Goal: Task Accomplishment & Management: Manage account settings

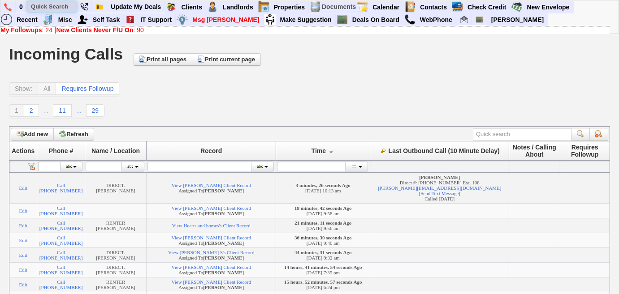
click at [60, 5] on input "text" at bounding box center [51, 6] width 49 height 11
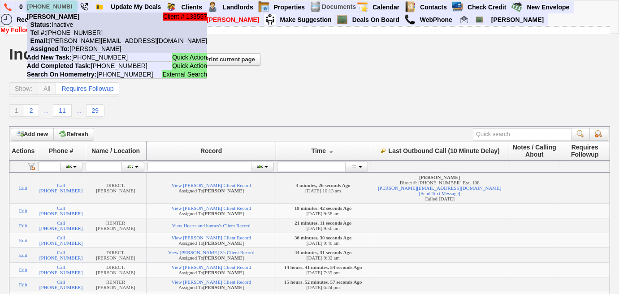
type input "914-255-3521"
click at [71, 22] on nobr "Status: Inactive" at bounding box center [50, 24] width 46 height 7
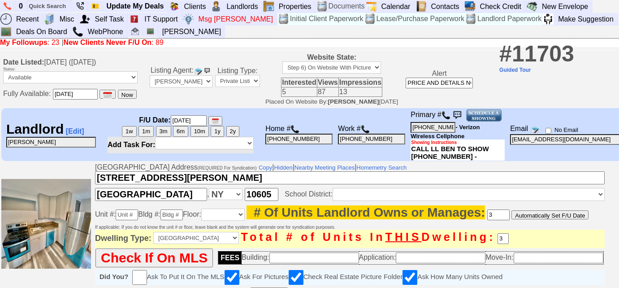
click at [18, 44] on b "My Followups" at bounding box center [24, 43] width 48 height 8
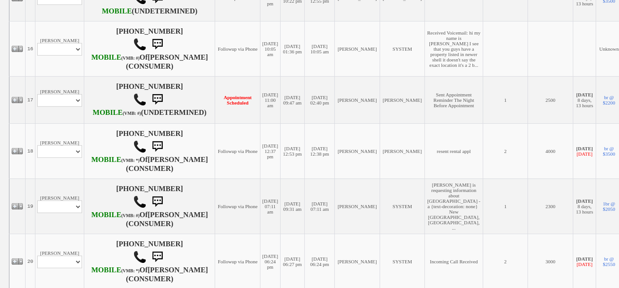
scroll to position [1100, 0]
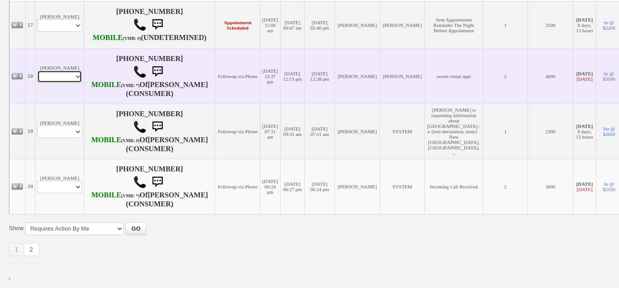
click at [67, 83] on select "Profile Edit Print Email Externally (Will Not Be Tracked In CRM) Closed Deals" at bounding box center [59, 76] width 45 height 13
select select "ChangeURL,/crm/custom/edit_client_form.php?redirect=%2Fcrm%2Fclients.php&id=165…"
click at [37, 83] on select "Profile Edit Print Email Externally (Will Not Be Tracked In CRM) Closed Deals" at bounding box center [59, 76] width 45 height 13
select select
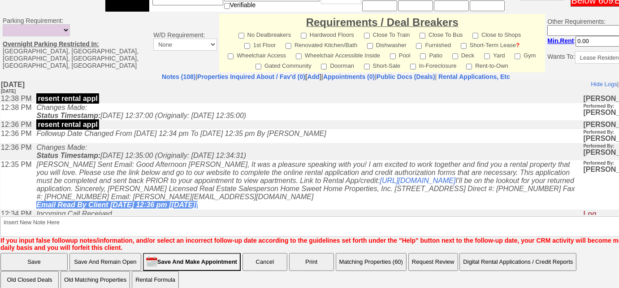
scroll to position [445, 0]
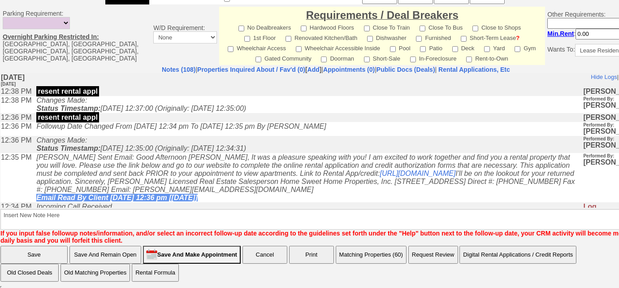
click at [378, 255] on button "Matching Properties (60)" at bounding box center [371, 255] width 71 height 18
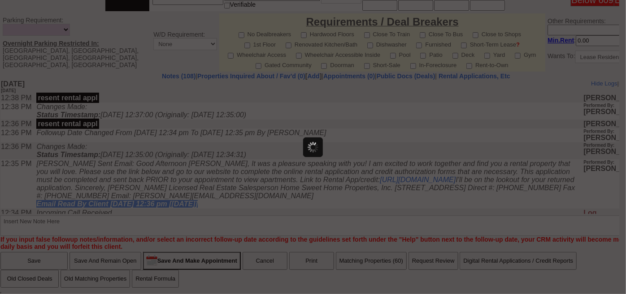
scroll to position [0, 0]
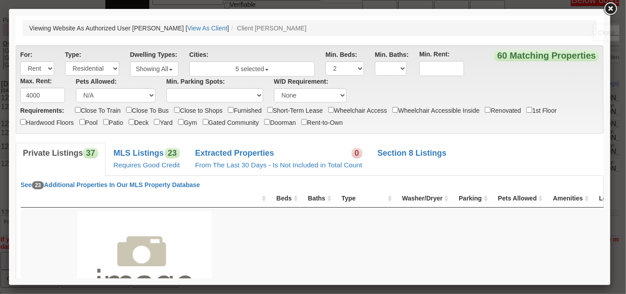
click at [612, 6] on link at bounding box center [610, 9] width 16 height 16
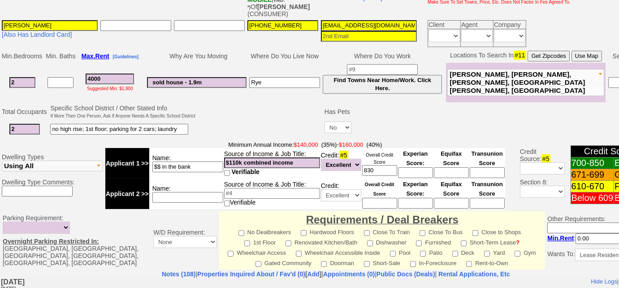
scroll to position [160, 0]
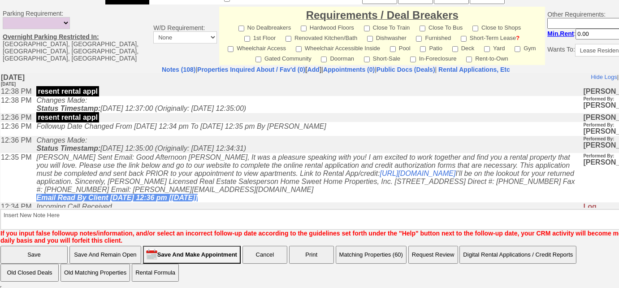
click at [393, 253] on button "Matching Properties (60)" at bounding box center [371, 255] width 71 height 18
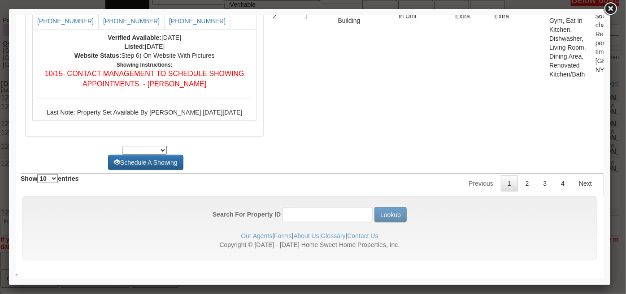
scroll to position [4376, 0]
click at [520, 189] on link "2" at bounding box center [526, 183] width 17 height 16
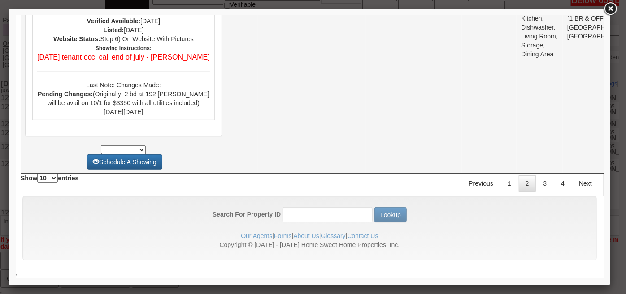
scroll to position [3906, 0]
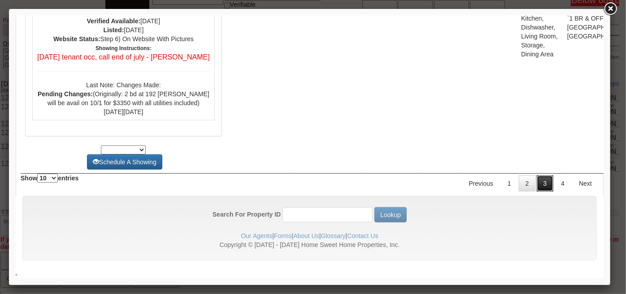
click at [539, 181] on link "3" at bounding box center [544, 183] width 17 height 16
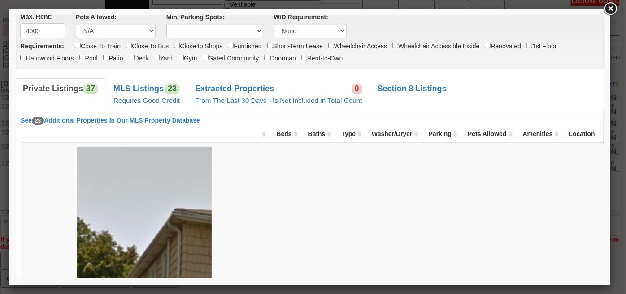
scroll to position [0, 0]
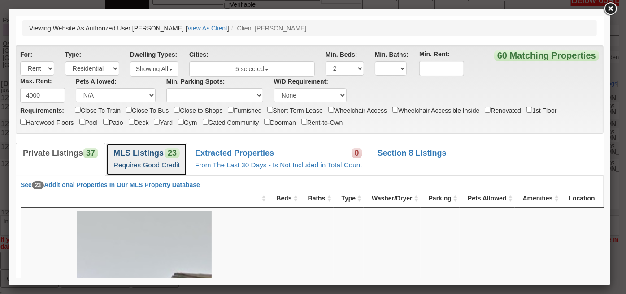
click at [161, 159] on link "MLS Listings 23 Requires Good Credit" at bounding box center [146, 159] width 81 height 33
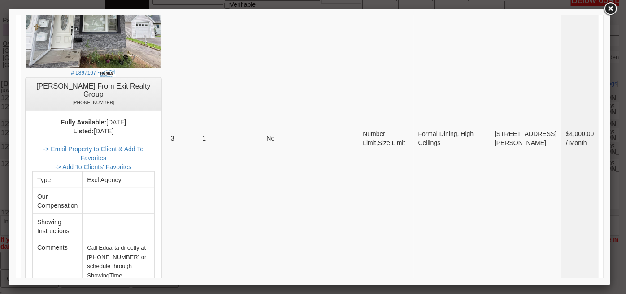
scroll to position [186, 0]
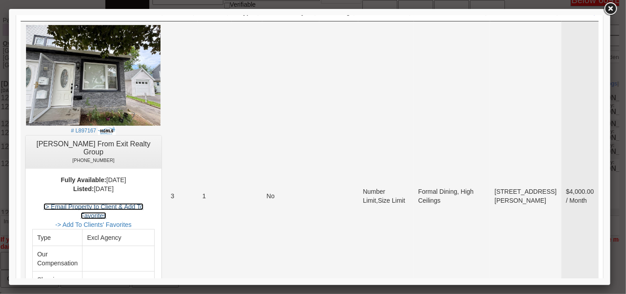
click at [143, 203] on link "-> Email Property to Client & Add To Favorites" at bounding box center [93, 211] width 100 height 16
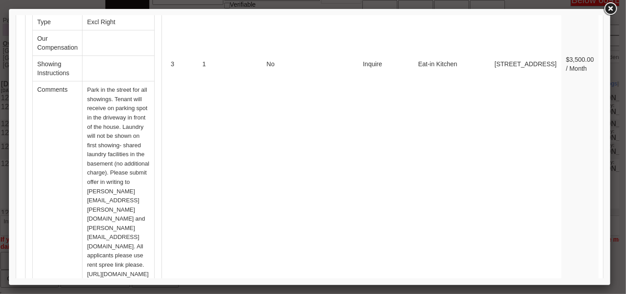
scroll to position [3486, 0]
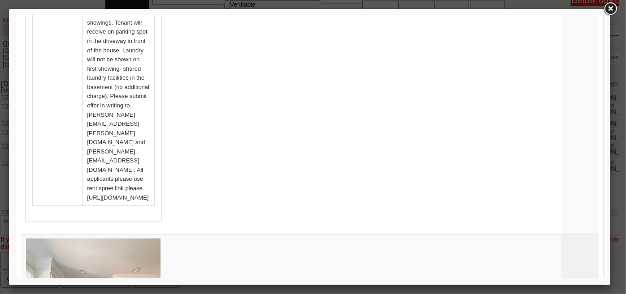
scroll to position [3605, 0]
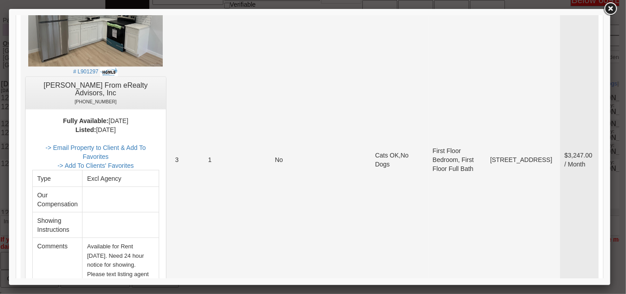
scroll to position [529, 0]
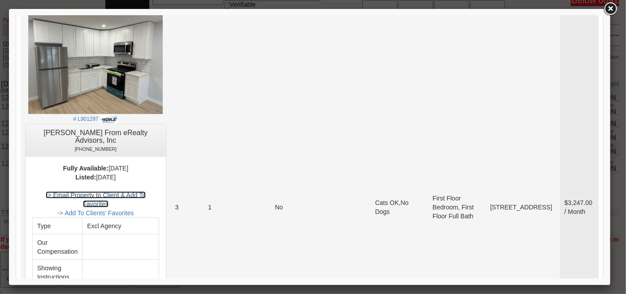
click at [145, 191] on link "-> Email Property to Client & Add To Favorites" at bounding box center [95, 199] width 100 height 16
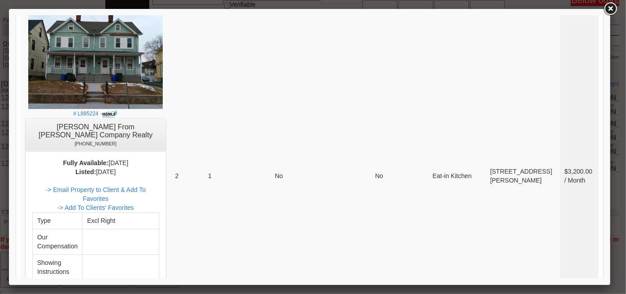
scroll to position [815, 0]
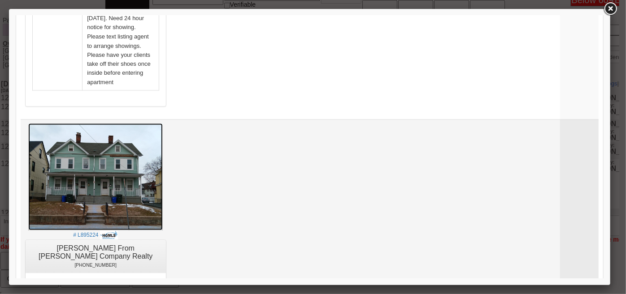
click at [144, 123] on img at bounding box center [95, 176] width 134 height 107
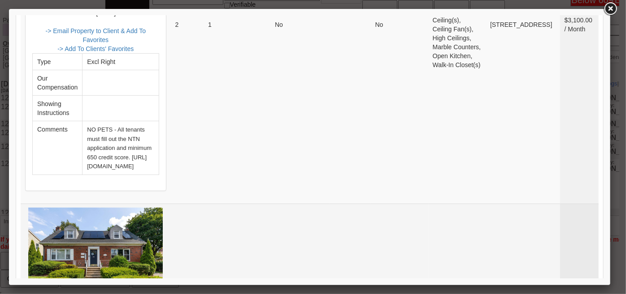
scroll to position [1833, 0]
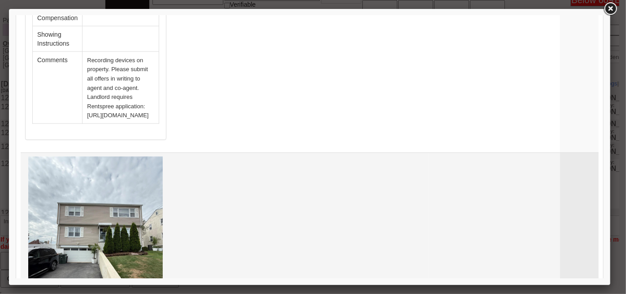
scroll to position [2281, 0]
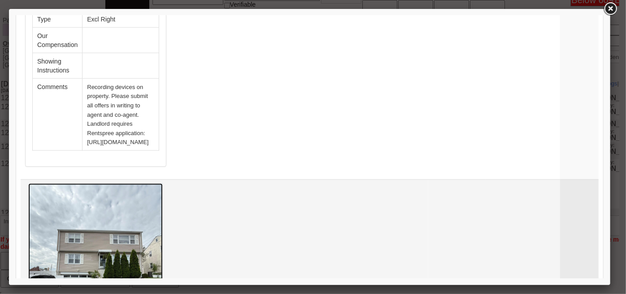
click at [150, 183] on img at bounding box center [95, 272] width 134 height 179
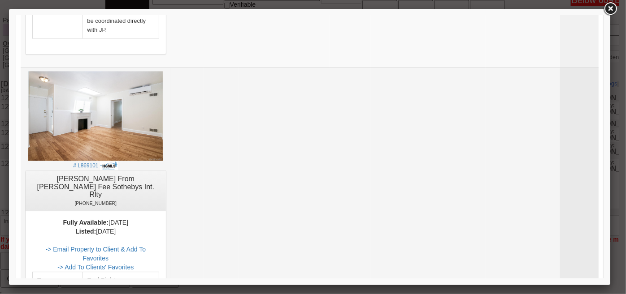
scroll to position [2892, 0]
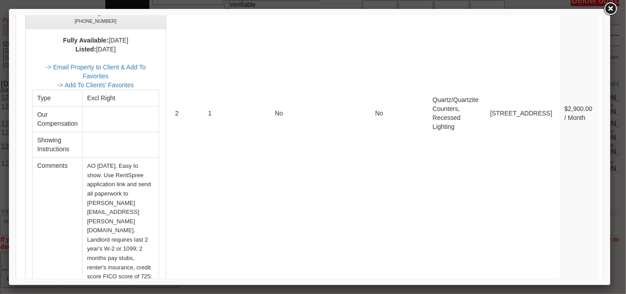
scroll to position [3300, 0]
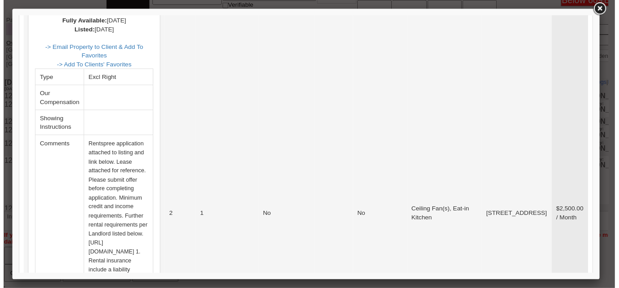
scroll to position [1221, 0]
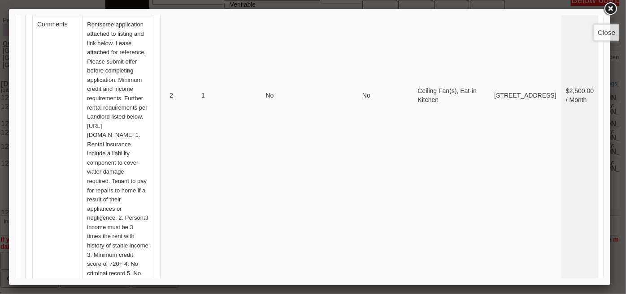
click at [615, 9] on link at bounding box center [610, 9] width 16 height 16
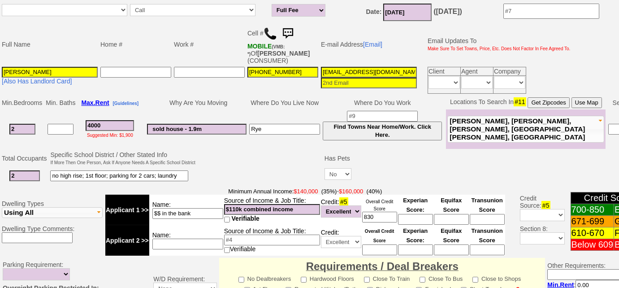
scroll to position [72, 0]
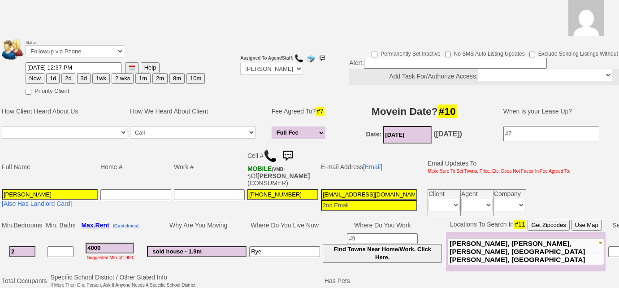
click at [83, 80] on button "3d" at bounding box center [83, 78] width 13 height 11
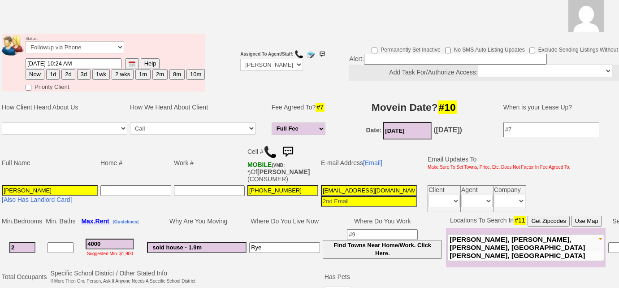
scroll to position [31, 0]
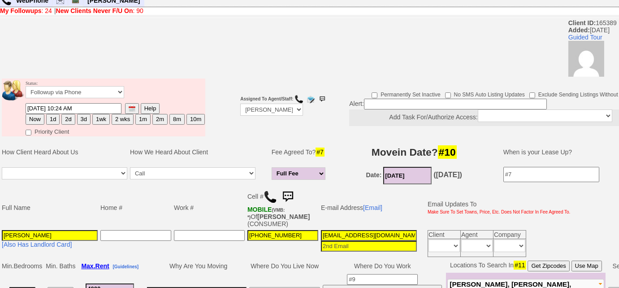
click at [62, 119] on button "2d" at bounding box center [67, 119] width 13 height 11
type input "09/24/2025 10:24 AM"
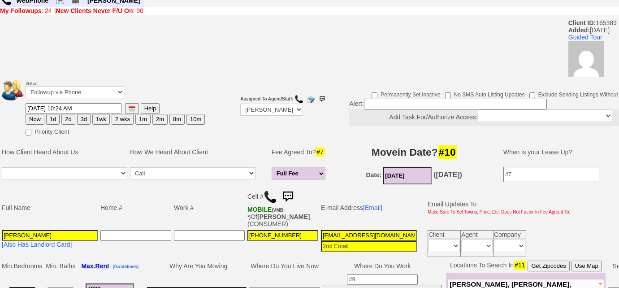
click at [70, 117] on button "2d" at bounding box center [67, 119] width 13 height 11
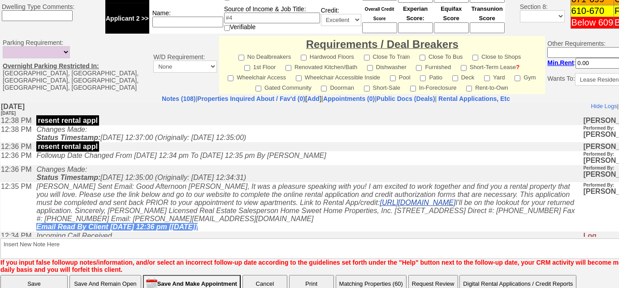
scroll to position [445, 0]
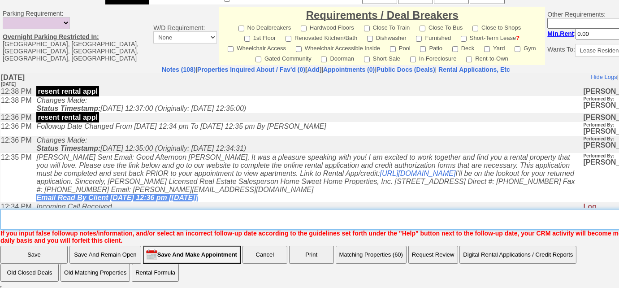
click at [213, 214] on textarea "Insert New Note Here" at bounding box center [338, 219] width 677 height 21
type textarea "f"
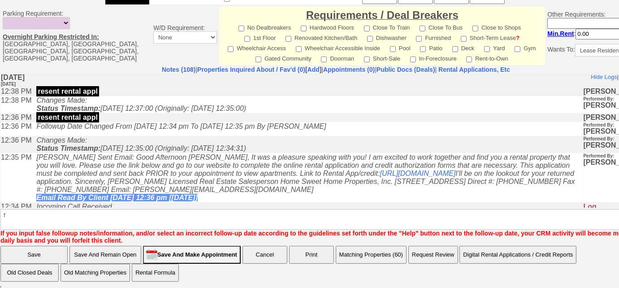
click at [48, 253] on input "Save" at bounding box center [33, 255] width 67 height 18
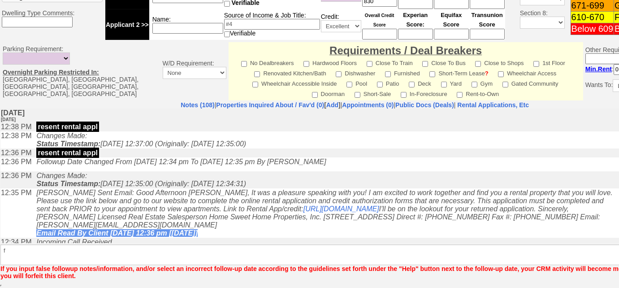
scroll to position [401, 0]
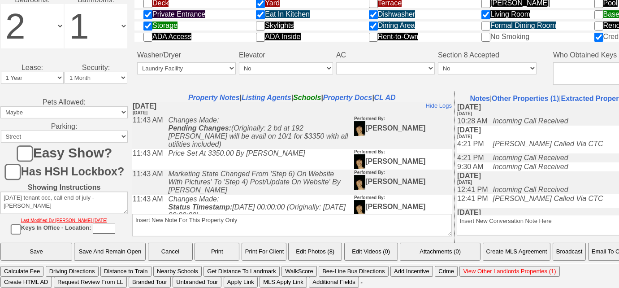
click at [615, 254] on button "Email To Client" at bounding box center [611, 251] width 46 height 18
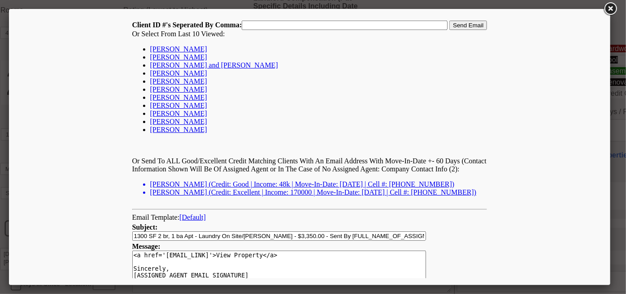
click at [172, 48] on link "Susan Saline" at bounding box center [178, 49] width 57 height 8
type input "165389,"
click at [466, 25] on input "Send Email" at bounding box center [468, 24] width 38 height 9
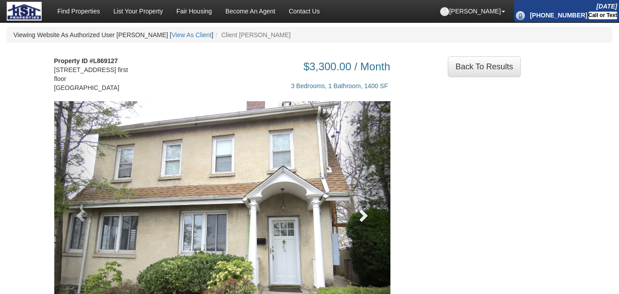
scroll to position [81, 0]
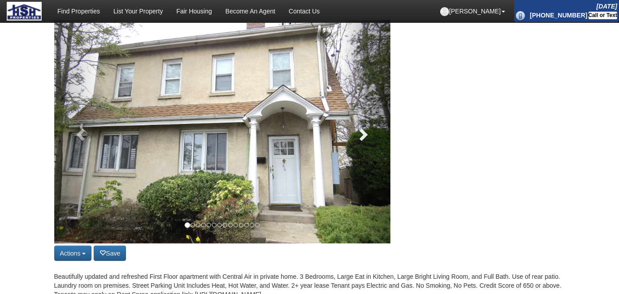
click at [361, 133] on span at bounding box center [362, 134] width 13 height 13
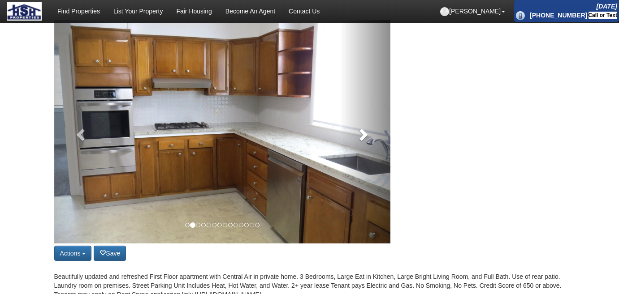
click at [361, 133] on span at bounding box center [362, 134] width 13 height 13
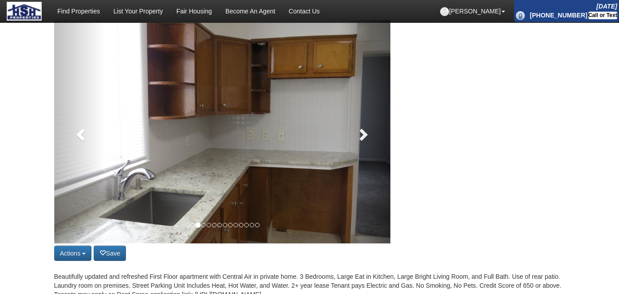
click at [361, 133] on span at bounding box center [362, 134] width 13 height 13
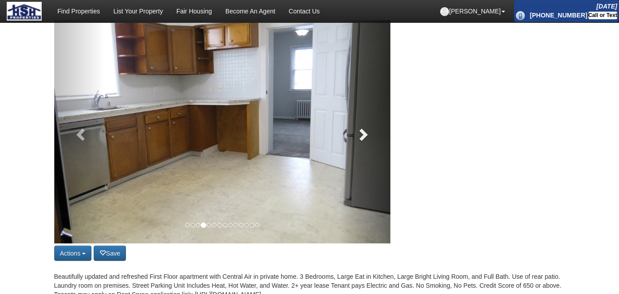
click at [361, 133] on span at bounding box center [362, 134] width 13 height 13
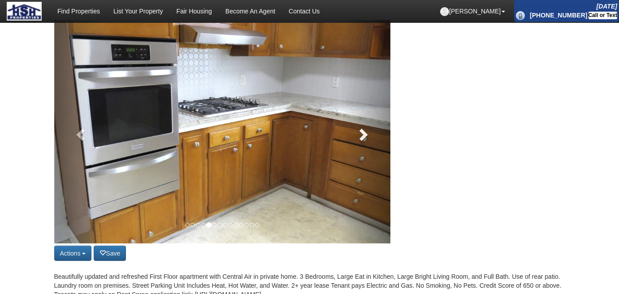
click at [361, 133] on span at bounding box center [362, 134] width 13 height 13
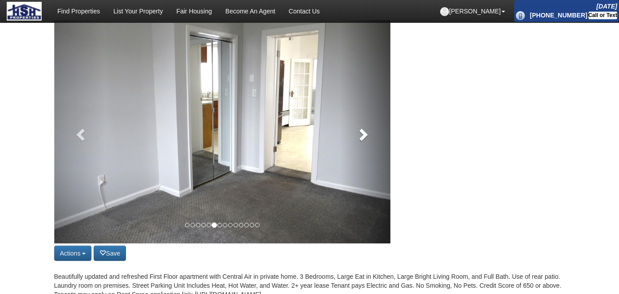
click at [361, 133] on span at bounding box center [362, 134] width 13 height 13
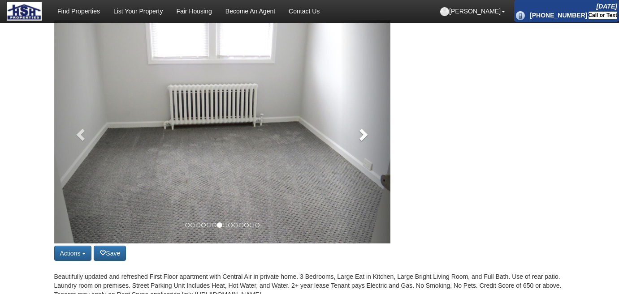
click at [361, 133] on span at bounding box center [362, 134] width 13 height 13
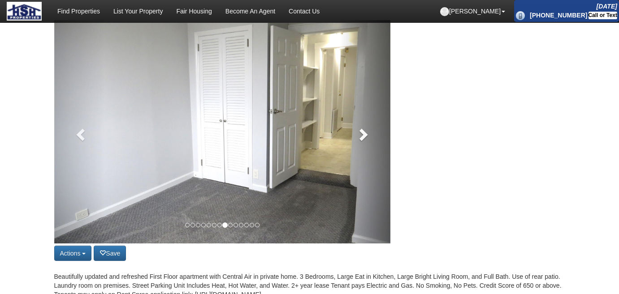
click at [361, 133] on span at bounding box center [362, 134] width 13 height 13
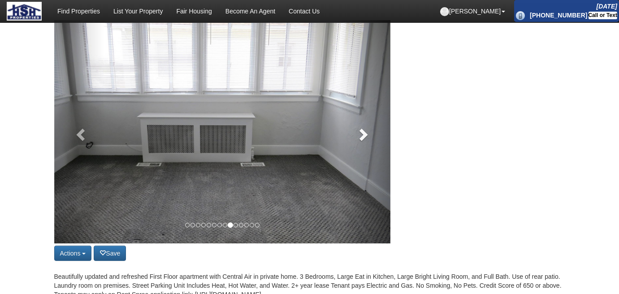
click at [361, 133] on span at bounding box center [362, 134] width 13 height 13
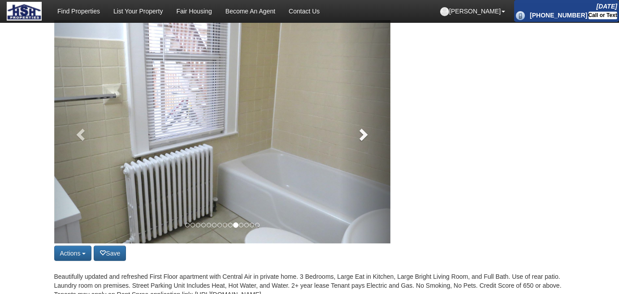
click at [361, 133] on span at bounding box center [362, 134] width 13 height 13
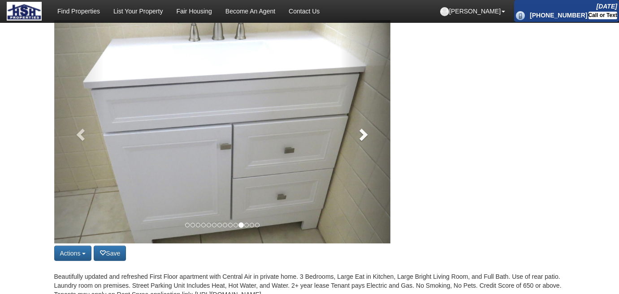
click at [361, 133] on span at bounding box center [362, 134] width 13 height 13
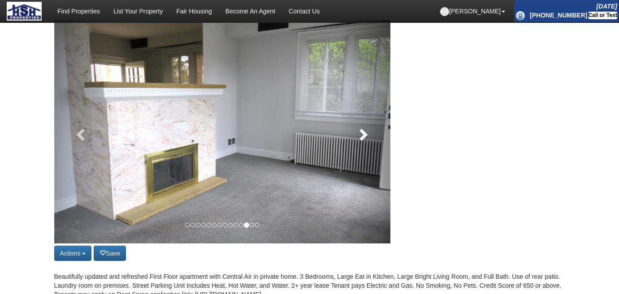
click at [361, 133] on span at bounding box center [362, 134] width 13 height 13
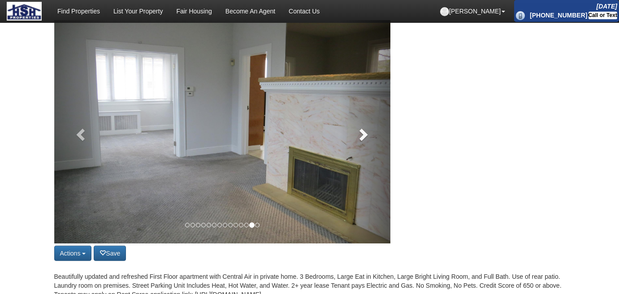
click at [361, 133] on span at bounding box center [362, 134] width 13 height 13
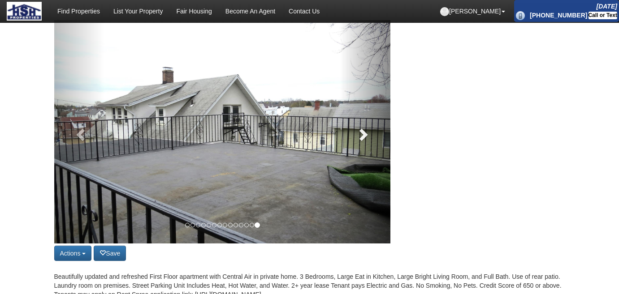
click at [361, 133] on span at bounding box center [362, 134] width 13 height 13
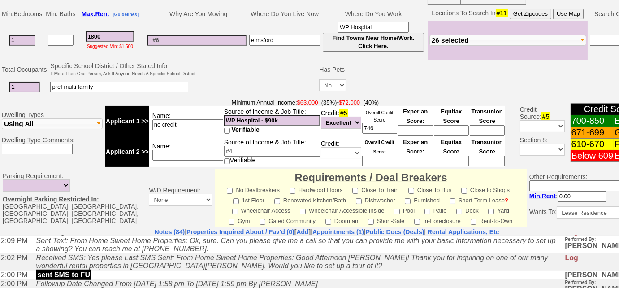
scroll to position [220, 0]
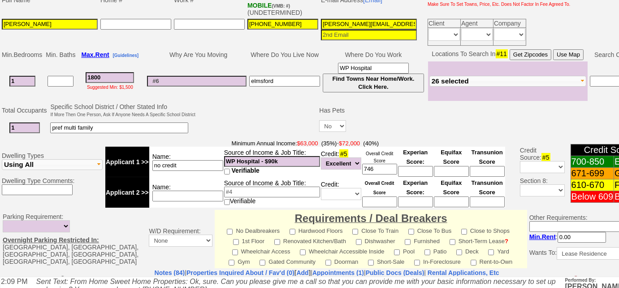
drag, startPoint x: 292, startPoint y: 77, endPoint x: 221, endPoint y: 69, distance: 71.3
click at [221, 69] on tr "1 1800 Suggested Min: $1,500 [GEOGRAPHIC_DATA] [GEOGRAPHIC_DATA] Find Towns Nea…" at bounding box center [326, 80] width 652 height 39
click at [255, 79] on input "[PERSON_NAME]" at bounding box center [284, 81] width 71 height 11
type input "W Harrison"
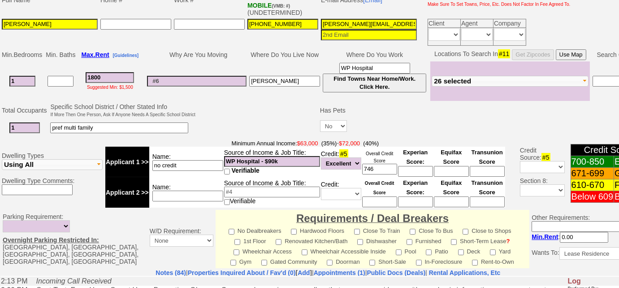
drag, startPoint x: 20, startPoint y: 127, endPoint x: 0, endPoint y: 126, distance: 19.8
click at [0, 126] on td "Total Occupants Specific School District / Other Stated Info If More Then One P…" at bounding box center [328, 119] width 656 height 36
type input "2"
click at [169, 190] on input at bounding box center [187, 195] width 71 height 11
type input "partner"
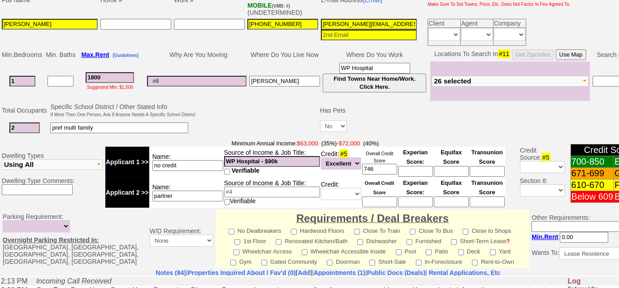
click at [266, 188] on input at bounding box center [272, 191] width 96 height 11
click at [298, 162] on input "WP Hospital - $90k" at bounding box center [272, 161] width 96 height 11
type input "WP Hospital - $110k"
click at [204, 190] on input "partner" at bounding box center [187, 195] width 71 height 11
click at [257, 186] on input at bounding box center [272, 191] width 96 height 11
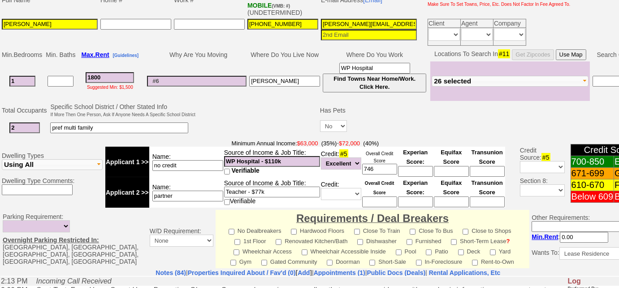
type input "Teacher - $77k"
click at [350, 193] on select "Unknown Bad (Below 609) Fair (610-670) Good (671-699) Excellent (700-850) None" at bounding box center [341, 194] width 40 height 12
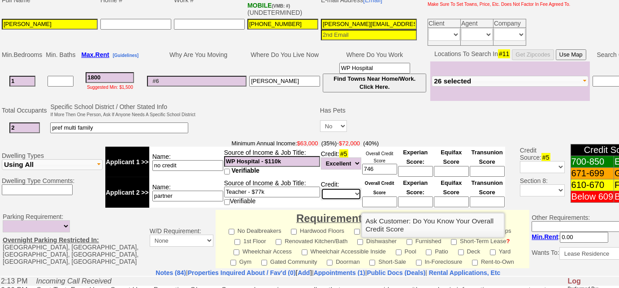
select select "Excellent"
click at [321, 188] on select "Unknown Bad (Below 609) Fair (610-670) Good (671-699) Excellent (700-850) None" at bounding box center [341, 194] width 40 height 12
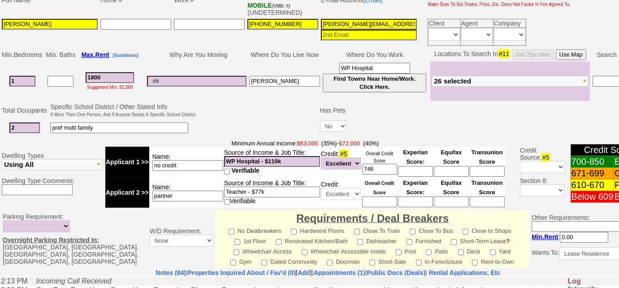
click at [253, 107] on td at bounding box center [258, 119] width 122 height 35
click at [383, 199] on input at bounding box center [379, 201] width 35 height 11
type input "780"
click at [263, 104] on td at bounding box center [258, 119] width 122 height 35
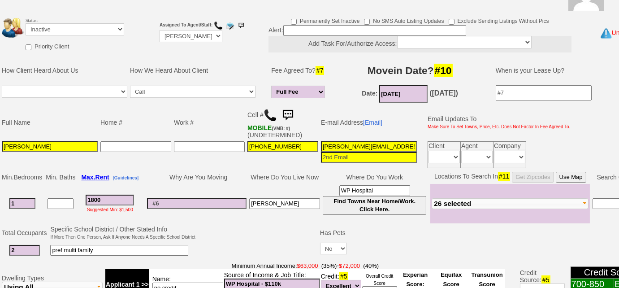
click at [407, 94] on input "05/01/2024" at bounding box center [403, 93] width 48 height 17
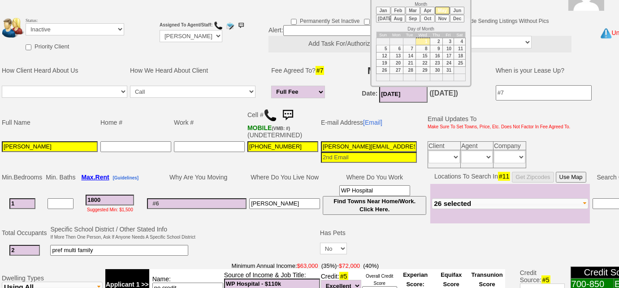
click at [427, 17] on li "Oct" at bounding box center [427, 19] width 14 height 8
click at [409, 52] on td "15" at bounding box center [409, 55] width 13 height 7
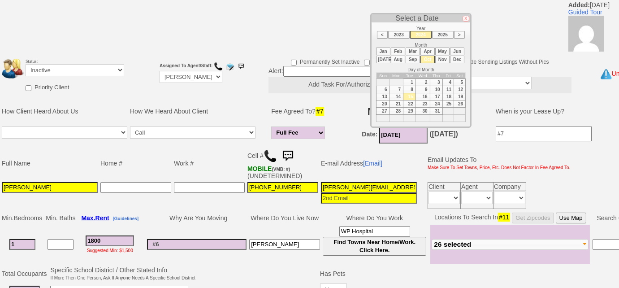
click at [447, 36] on li "2025" at bounding box center [443, 35] width 22 height 8
type input "[DATE]"
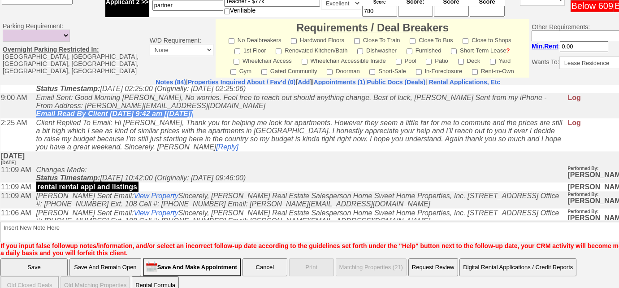
scroll to position [423, 0]
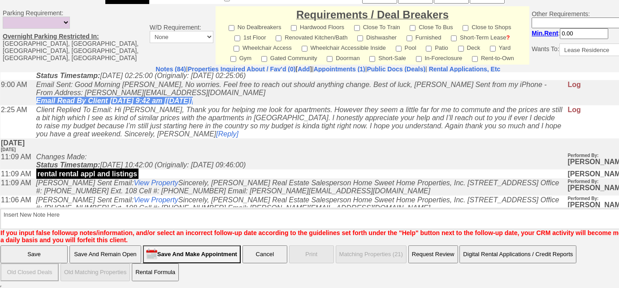
click at [128, 251] on input "Save And Remain Open" at bounding box center [105, 254] width 72 height 18
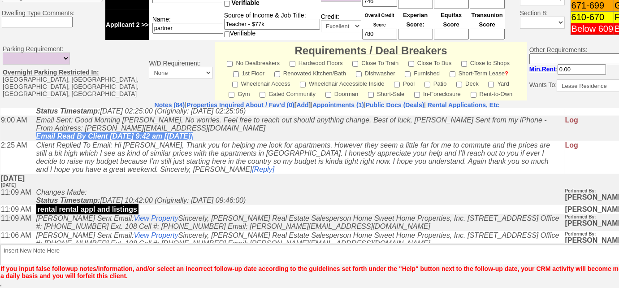
scroll to position [386, 0]
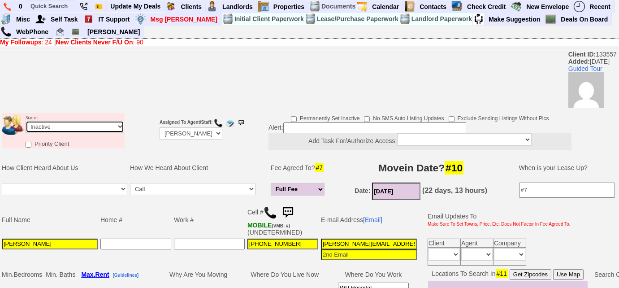
click at [95, 130] on select "Followup via Phone Followup via Email Followup When Section 8 Property Found De…" at bounding box center [75, 127] width 99 height 12
select select "Followup via Phone"
click at [26, 121] on select "Followup via Phone Followup via Email Followup When Section 8 Property Found De…" at bounding box center [75, 127] width 99 height 12
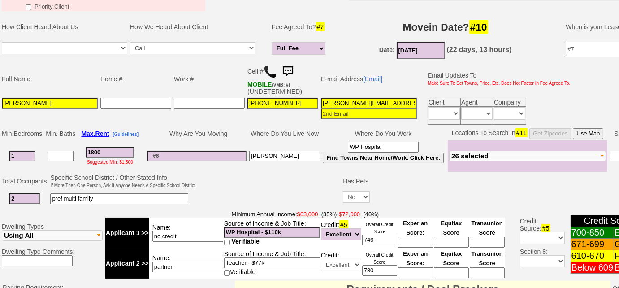
scroll to position [244, 0]
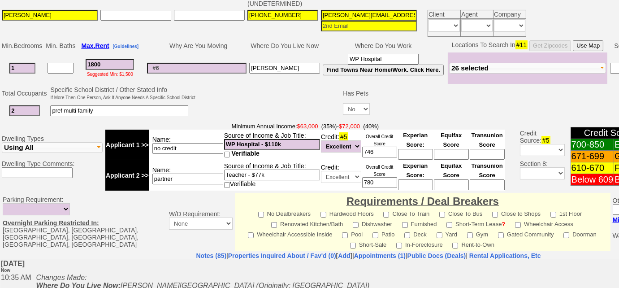
drag, startPoint x: 22, startPoint y: 15, endPoint x: 0, endPoint y: 13, distance: 22.0
click at [0, 13] on td "Full Name Home # Work # Cell # MOBILE (VMB: #) (UNDETERMINED) E-mail Address [E…" at bounding box center [368, 5] width 737 height 65
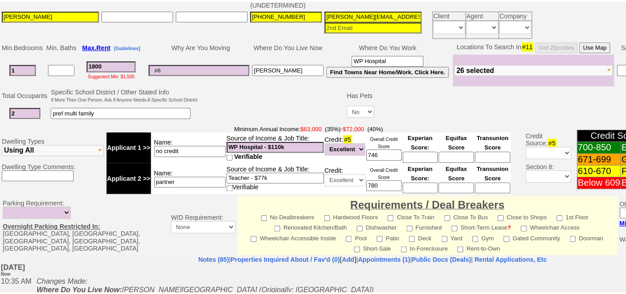
scroll to position [122, 0]
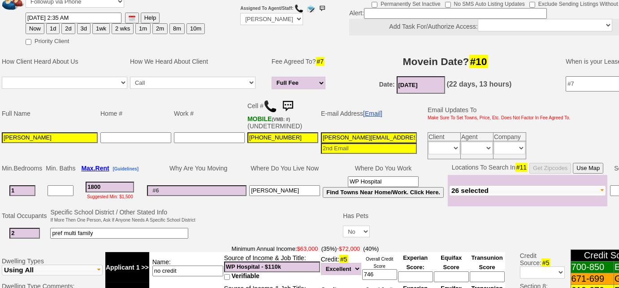
click at [381, 110] on link "[Email]" at bounding box center [372, 113] width 19 height 7
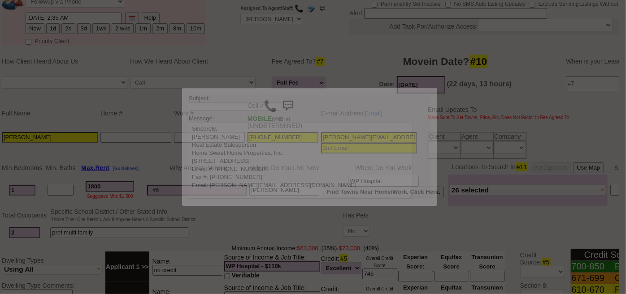
scroll to position [0, 0]
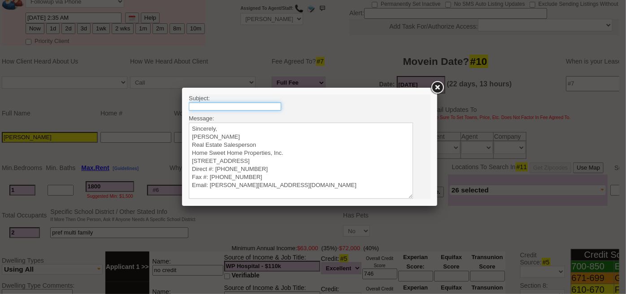
click at [265, 103] on input "text" at bounding box center [234, 106] width 92 height 8
type input "Rental Intake Form"
click at [236, 125] on textarea "Sincerely, [PERSON_NAME] Real Estate Salesperson Home Sweet Home Properties, In…" at bounding box center [300, 160] width 224 height 76
paste textarea "Good Morning [PERSON_NAME], It was a pleasure speaking with you! I am excited t…"
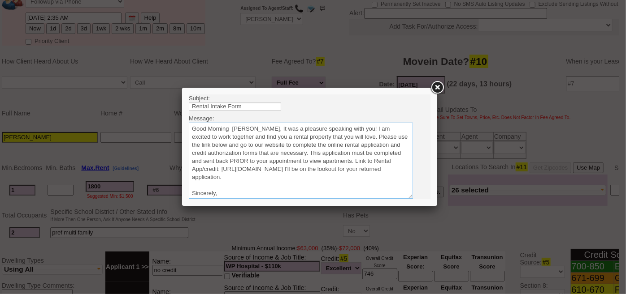
click at [253, 128] on textarea "Sincerely, [PERSON_NAME] Real Estate Salesperson Home Sweet Home Properties, In…" at bounding box center [300, 160] width 224 height 76
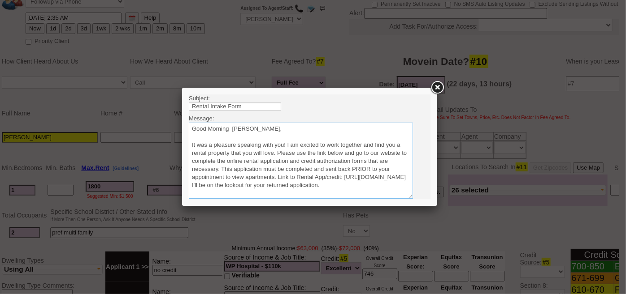
click at [231, 126] on textarea "Sincerely, [PERSON_NAME] Real Estate Salesperson Home Sweet Home Properties, In…" at bounding box center [300, 160] width 224 height 76
click at [276, 153] on textarea "Sincerely, [PERSON_NAME] Real Estate Salesperson Home Sweet Home Properties, In…" at bounding box center [300, 160] width 224 height 76
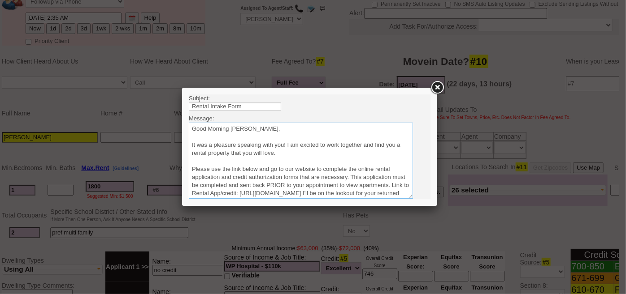
scroll to position [6, 0]
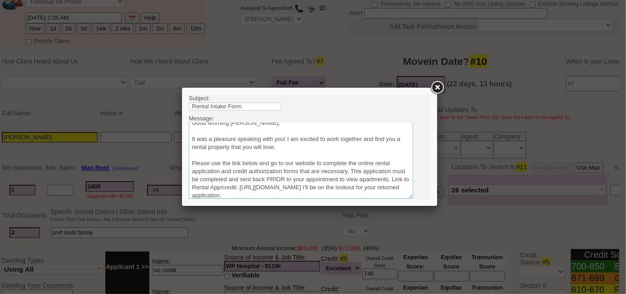
click at [382, 194] on textarea "Sincerely, [PERSON_NAME] Real Estate Salesperson Home Sweet Home Properties, In…" at bounding box center [300, 160] width 224 height 76
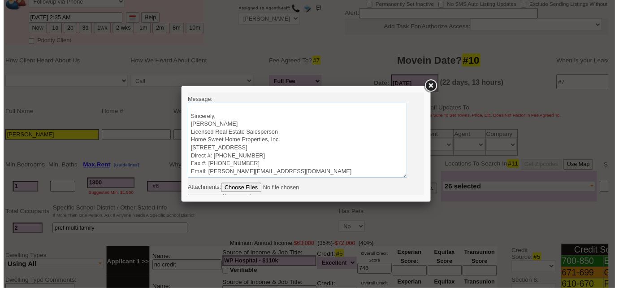
scroll to position [26, 0]
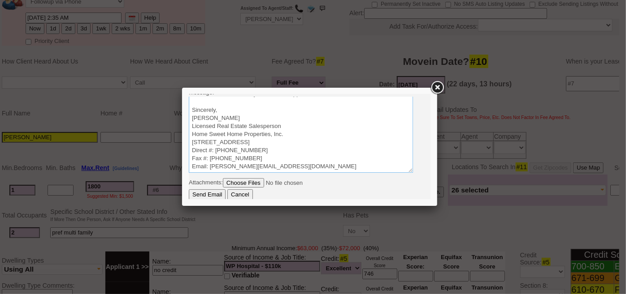
type textarea "Good Morning [PERSON_NAME], It was a pleasure speaking with you! I am excited t…"
click at [210, 190] on input "Send Email" at bounding box center [206, 194] width 37 height 11
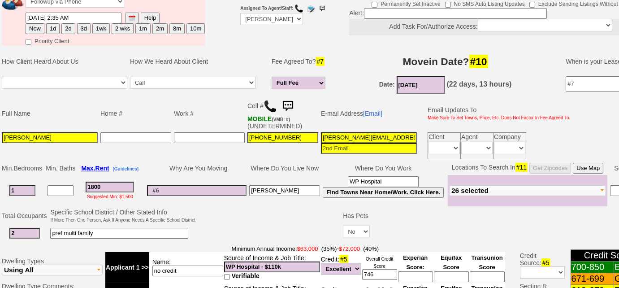
click at [54, 31] on button "1d" at bounding box center [52, 28] width 13 height 11
type input "[DATE] 10:35 AM"
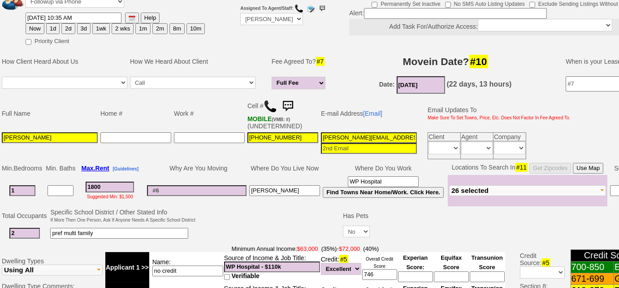
click at [50, 30] on button "1d" at bounding box center [52, 28] width 13 height 11
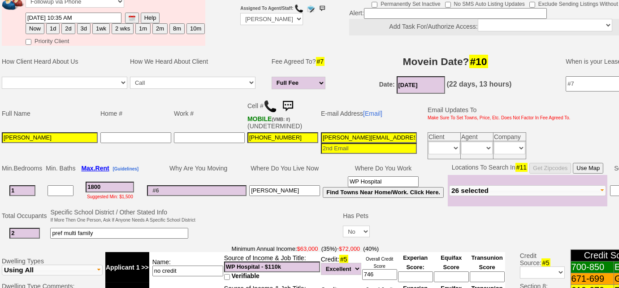
click at [49, 29] on button "1d" at bounding box center [52, 28] width 13 height 11
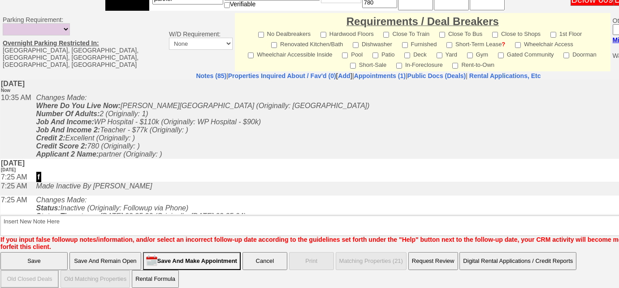
scroll to position [424, 0]
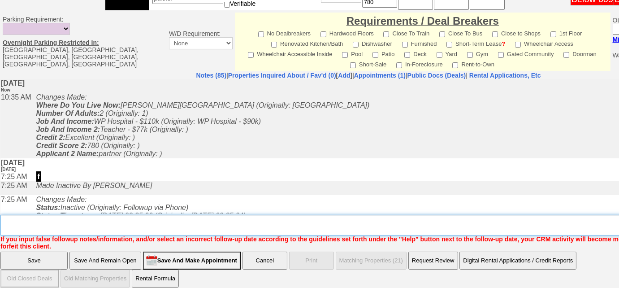
click at [182, 220] on textarea "Insert New Note Here" at bounding box center [371, 225] width 742 height 21
type textarea "sent new rental appl"
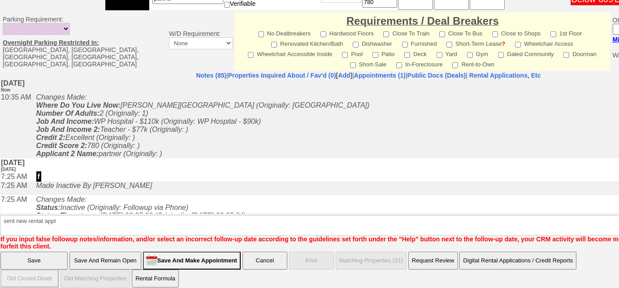
click at [39, 255] on input "Save" at bounding box center [33, 260] width 67 height 18
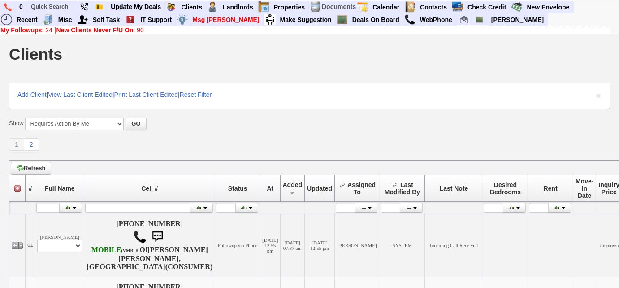
click at [43, 30] on link "My Followups : 24" at bounding box center [26, 29] width 52 height 7
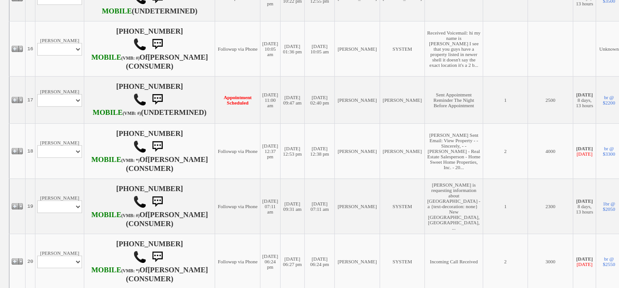
scroll to position [1100, 0]
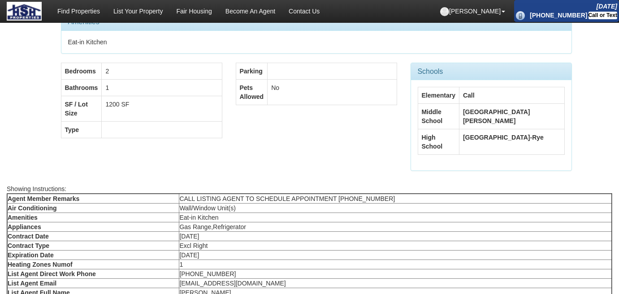
scroll to position [273, 0]
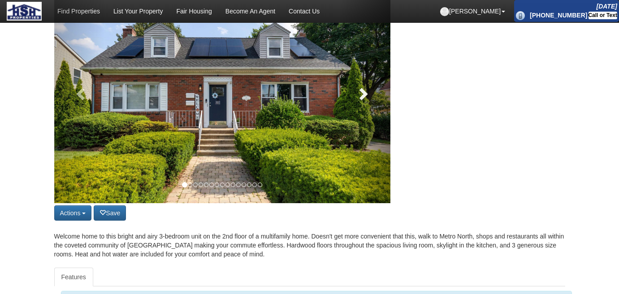
scroll to position [122, 0]
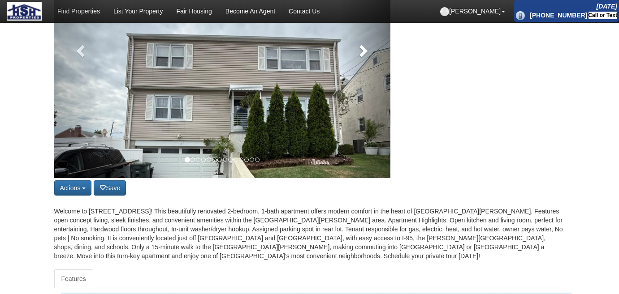
scroll to position [203, 0]
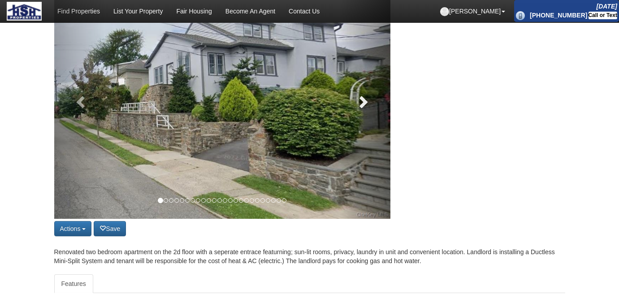
scroll to position [122, 0]
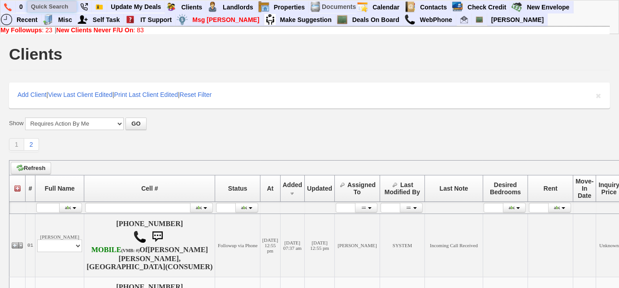
click at [63, 8] on input "text" at bounding box center [51, 6] width 49 height 11
paste input "347) 478-4575"
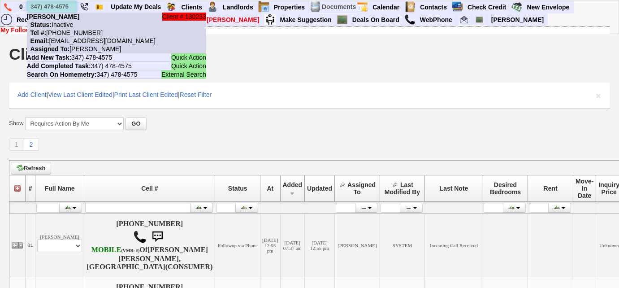
type input "347) 478-4575"
click at [71, 26] on nobr "Status: Inactive" at bounding box center [50, 24] width 46 height 7
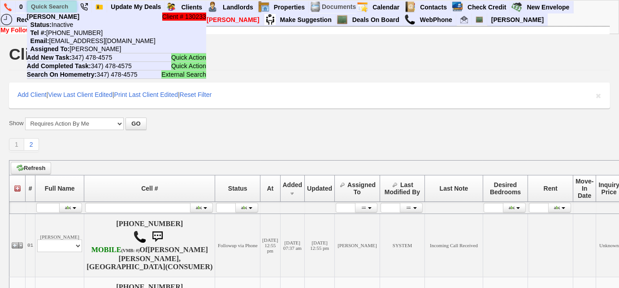
click at [56, 8] on input "text" at bounding box center [51, 6] width 49 height 11
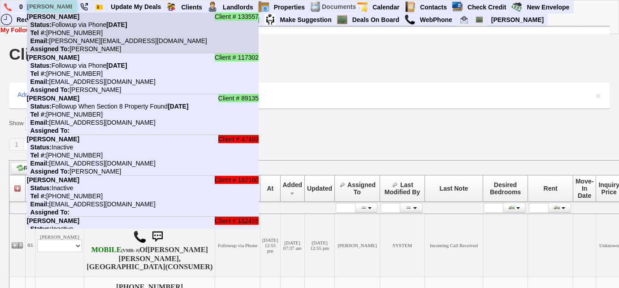
type input "marian"
click at [76, 26] on nobr "Status: Followup via Phone Tuesday, September 23rd, 2025" at bounding box center [77, 24] width 100 height 7
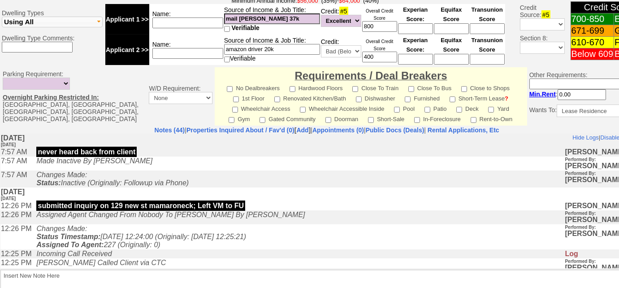
scroll to position [207, 0]
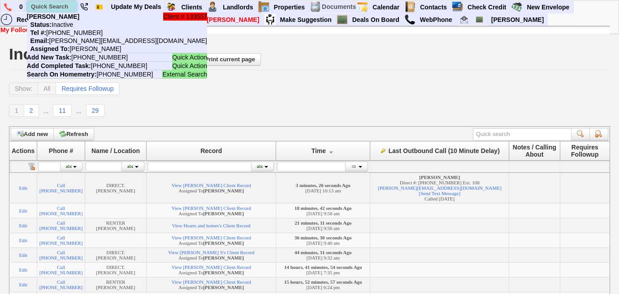
click at [60, 6] on input "text" at bounding box center [51, 6] width 49 height 11
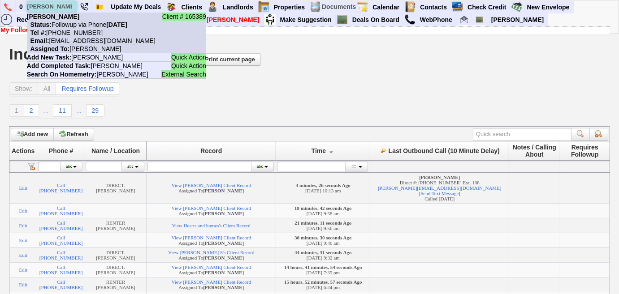
type input "susan saline"
click at [70, 21] on li "Client # 165389 Susan Saline Status: Followup via Phone Wednesday, September 24…" at bounding box center [116, 33] width 179 height 41
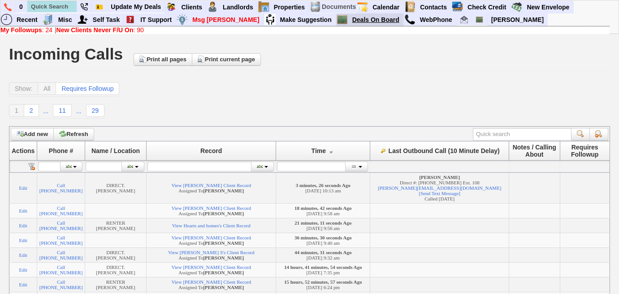
click at [349, 22] on link "Deals On Board" at bounding box center [376, 20] width 55 height 12
click at [7, 9] on img at bounding box center [8, 7] width 8 height 8
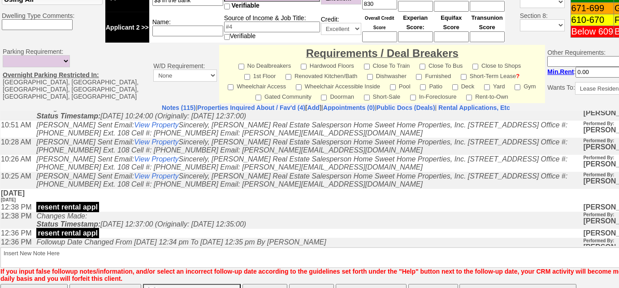
scroll to position [81, 0]
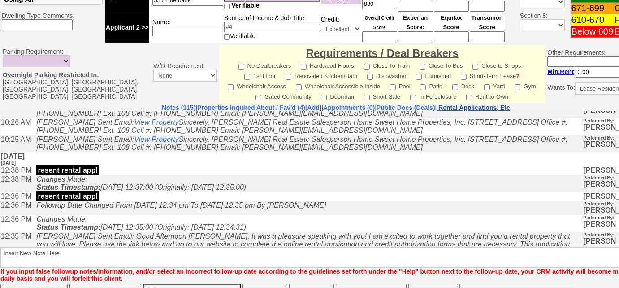
click at [510, 105] on nobr "Rental Applications, Etc" at bounding box center [474, 107] width 72 height 7
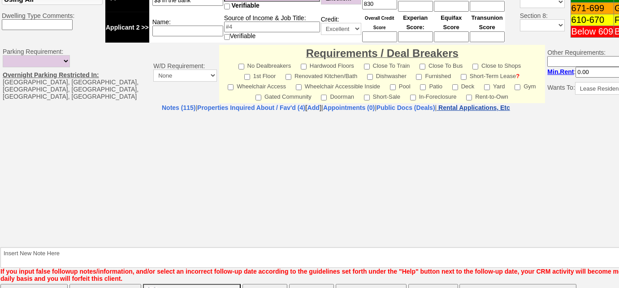
select select "100"
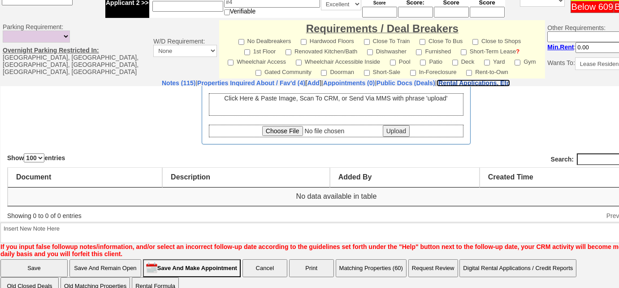
scroll to position [445, 0]
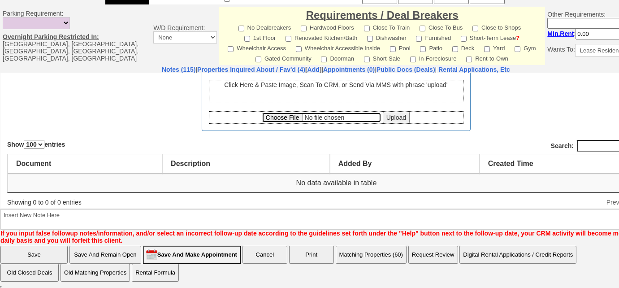
click at [289, 116] on input "file" at bounding box center [321, 117] width 119 height 10
type input "C:\fakepath\Susan Saline Rental Appl.pdf"
click at [398, 117] on input "Upload" at bounding box center [396, 117] width 27 height 12
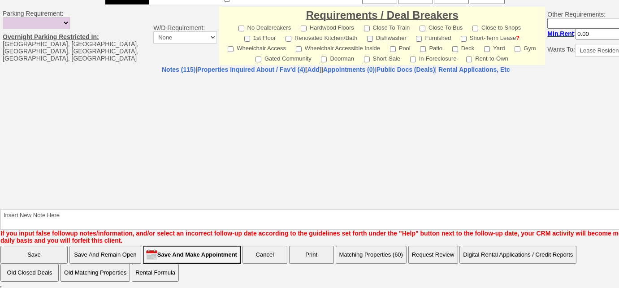
select select "100"
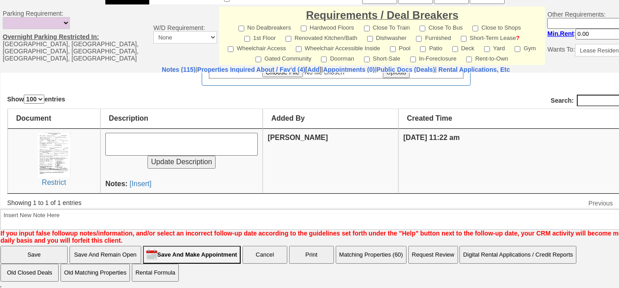
scroll to position [104, 0]
click at [144, 179] on link "[Insert]" at bounding box center [141, 183] width 22 height 8
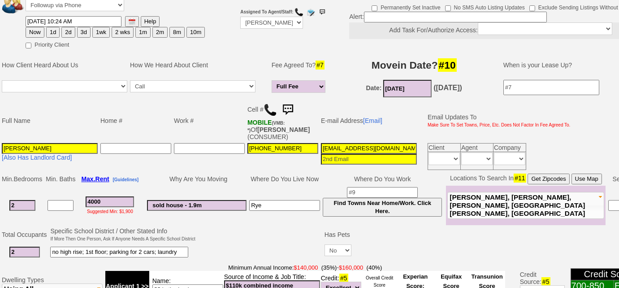
scroll to position [38, 0]
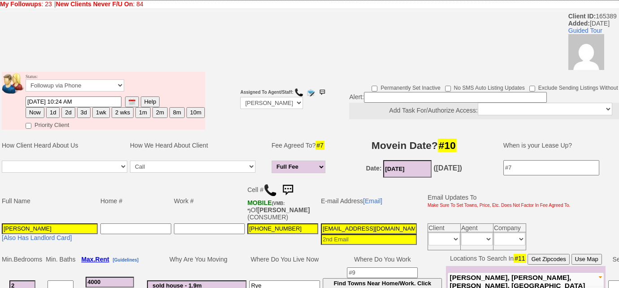
click at [78, 112] on button "3d" at bounding box center [83, 112] width 13 height 11
type input "09/25/2025 11:20 AM"
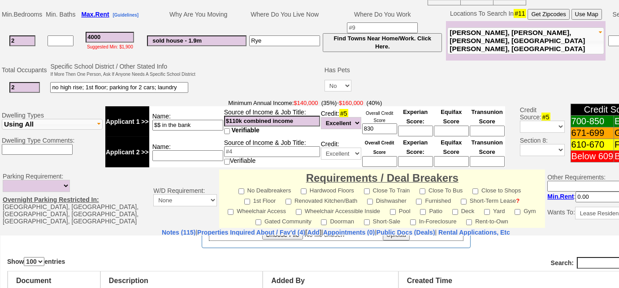
scroll to position [445, 0]
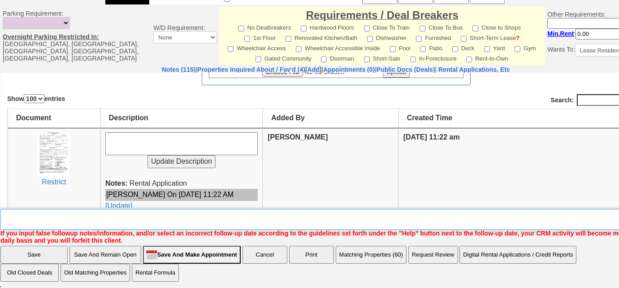
click at [121, 216] on textarea "Insert New Note Here" at bounding box center [338, 219] width 677 height 21
type textarea "f"
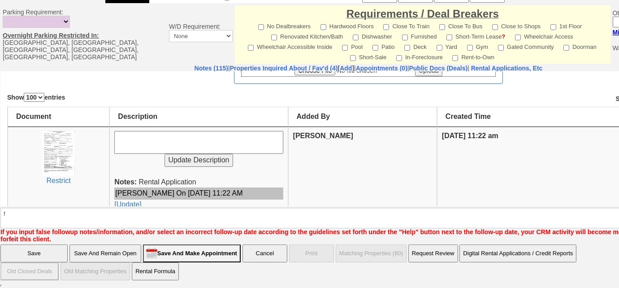
click at [39, 254] on input "Save" at bounding box center [33, 253] width 67 height 18
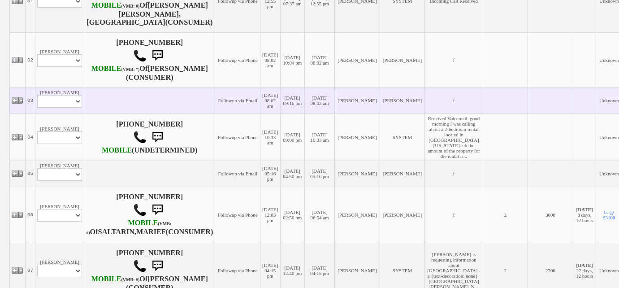
scroll to position [260, 0]
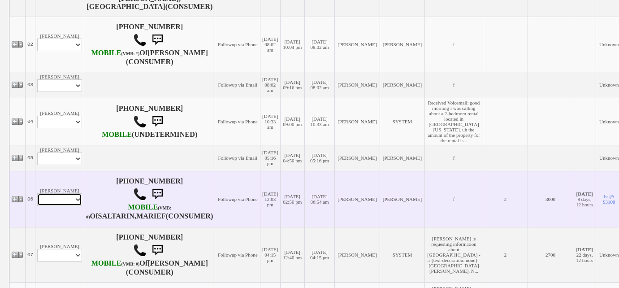
click at [67, 206] on select "Profile Edit Print Email Externally (Will Not Be Tracked In CRM) Closed Deals" at bounding box center [59, 199] width 45 height 13
select select "ChangeURL,/crm/custom/edit_client_form.php?redirect=%2Fcrm%2Fclients.php&id=167…"
click at [37, 206] on select "Profile Edit Print Email Externally (Will Not Be Tracked In CRM) Closed Deals" at bounding box center [59, 199] width 45 height 13
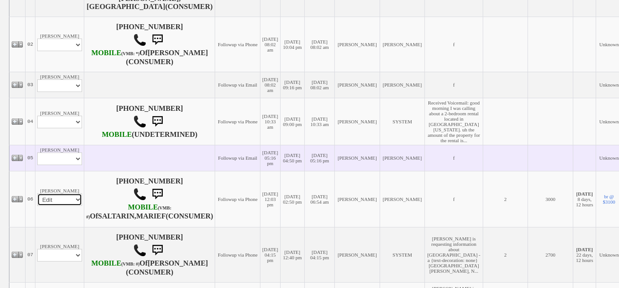
select select
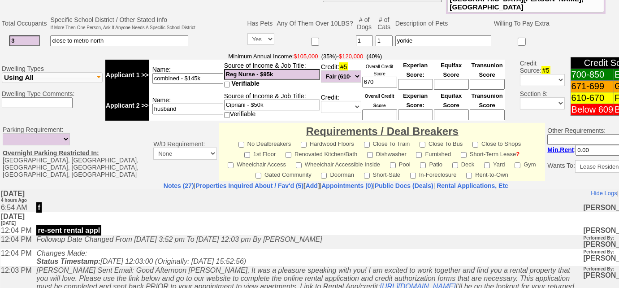
scroll to position [445, 0]
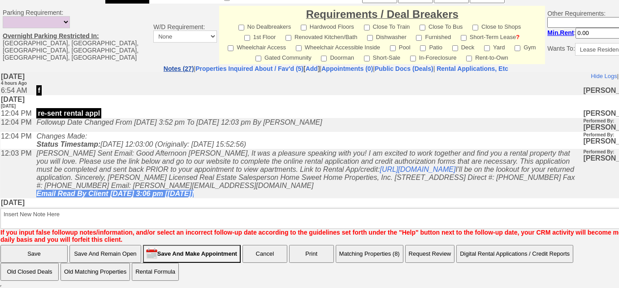
click at [164, 69] on link "Notes (27)" at bounding box center [179, 68] width 30 height 7
click at [320, 146] on td "Changes Made: Status Timestamp: 2025-09-22 12:03:00 (Originally: 2025-09-18 15:…" at bounding box center [307, 139] width 551 height 17
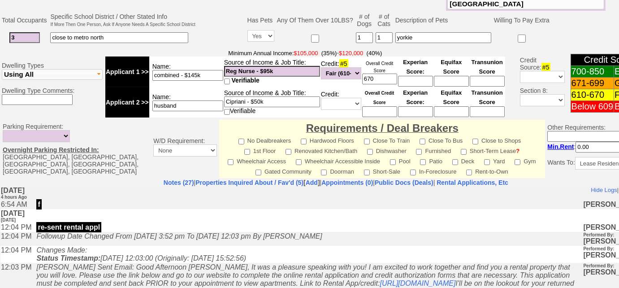
scroll to position [283, 0]
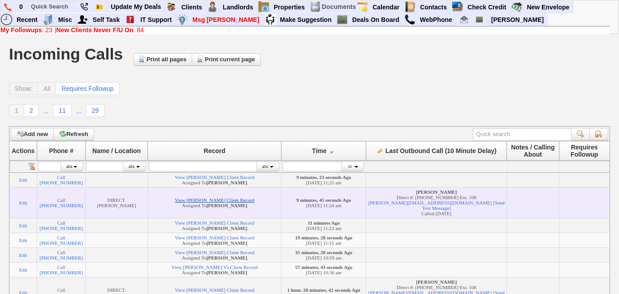
click at [198, 203] on link "View [PERSON_NAME] Client Record" at bounding box center [214, 200] width 79 height 5
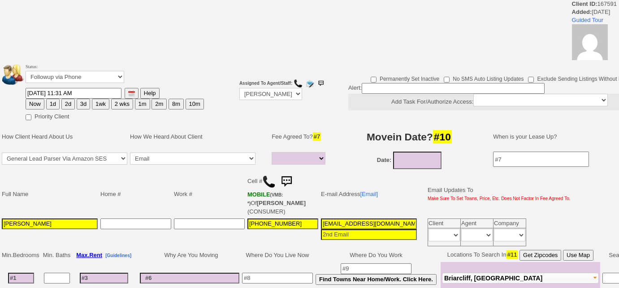
select select
